Goal: Browse casually: Explore the website without a specific task or goal

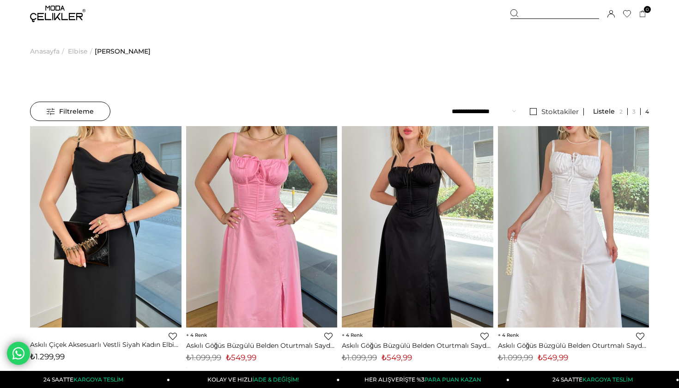
click at [49, 53] on span "Anasayfa" at bounding box center [45, 51] width 30 height 47
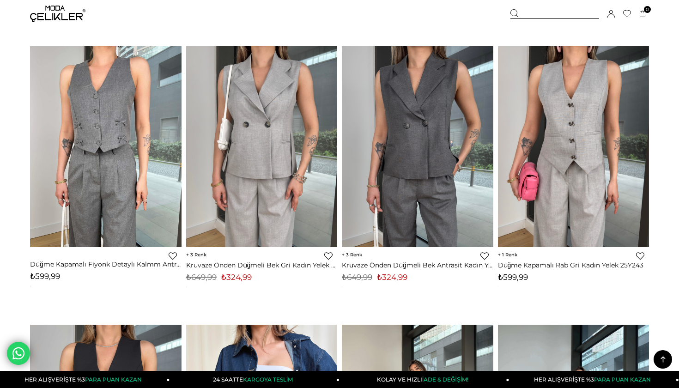
scroll to position [360, 0]
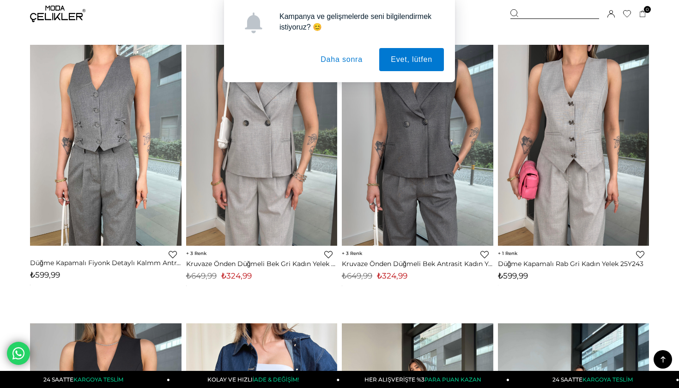
click at [337, 57] on button "Daha sonra" at bounding box center [341, 59] width 65 height 23
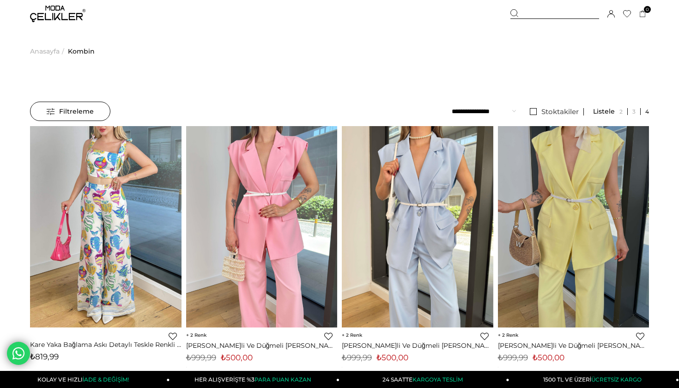
scroll to position [0, 0]
click at [44, 50] on span "Anasayfa" at bounding box center [45, 51] width 30 height 47
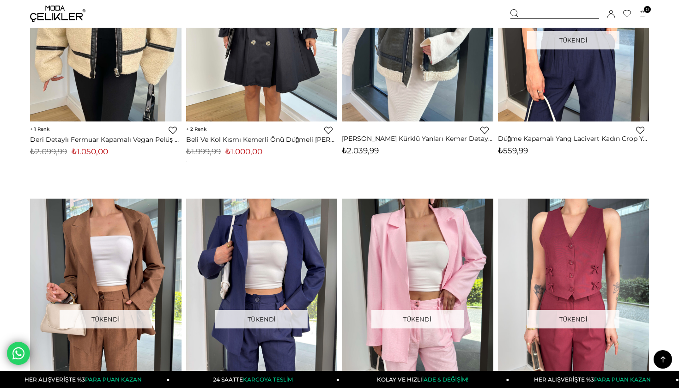
scroll to position [1920, 0]
